Goal: Task Accomplishment & Management: Use online tool/utility

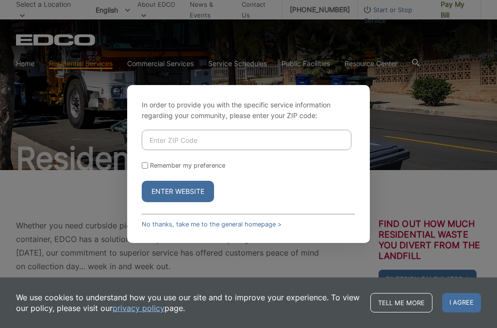
click at [184, 148] on input "Enter ZIP Code" at bounding box center [247, 140] width 210 height 20
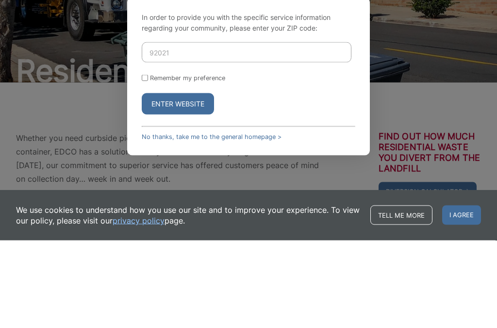
type input "92021"
click at [148, 162] on input "Remember my preference" at bounding box center [145, 165] width 6 height 6
checkbox input "true"
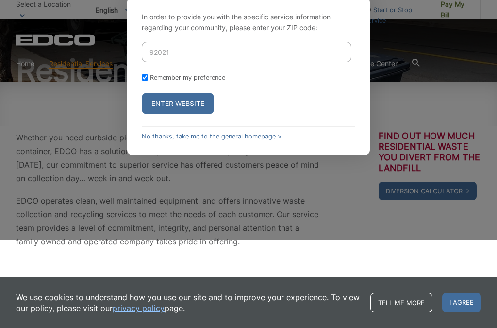
click at [185, 107] on button "Enter Website" at bounding box center [178, 103] width 72 height 21
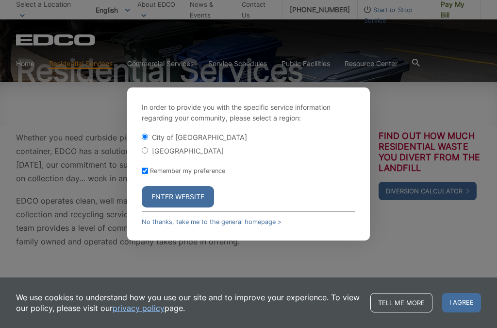
click at [185, 199] on button "Enter Website" at bounding box center [178, 196] width 72 height 21
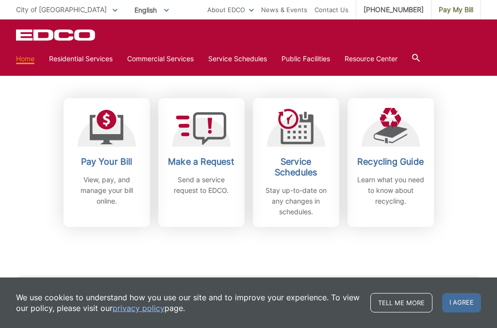
scroll to position [258, 0]
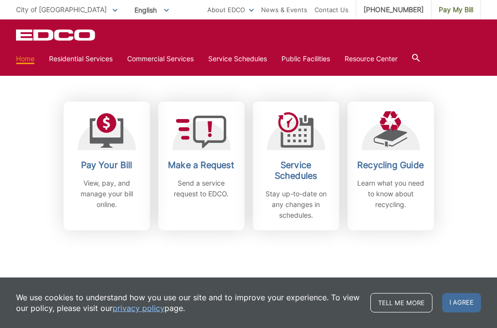
click at [314, 171] on h2 "Service Schedules" at bounding box center [296, 170] width 72 height 21
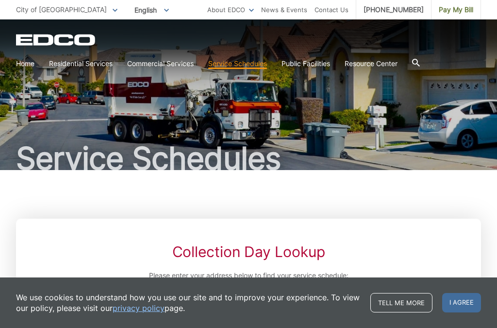
click at [0, 0] on link "Bulky Item Pickup" at bounding box center [0, 0] width 0 height 0
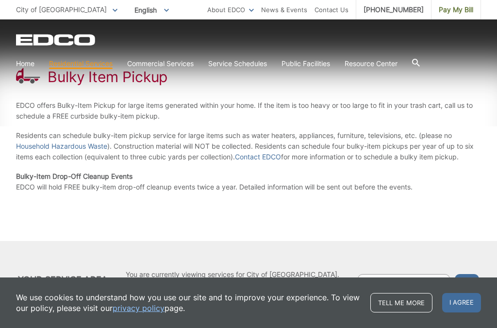
scroll to position [156, 0]
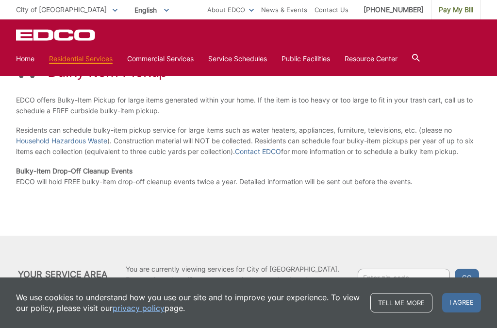
click at [205, 243] on div "Your Service Area You are currently viewing services for City of El Cajon. Ente…" at bounding box center [248, 273] width 497 height 77
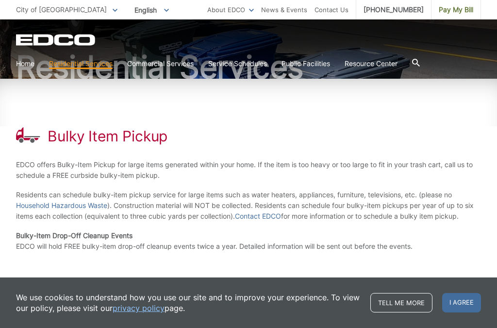
scroll to position [97, 0]
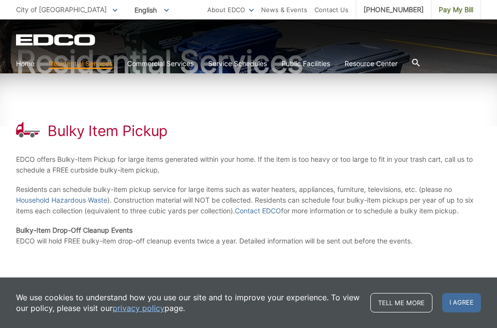
click at [248, 189] on p "Residents can schedule bulky-item pickup service for large items such as water …" at bounding box center [248, 200] width 465 height 32
click at [335, 140] on div "Bulky Item Pickup EDCO offers Bulky-Item Pickup for large items generated withi…" at bounding box center [248, 183] width 465 height 221
